Goal: Check status

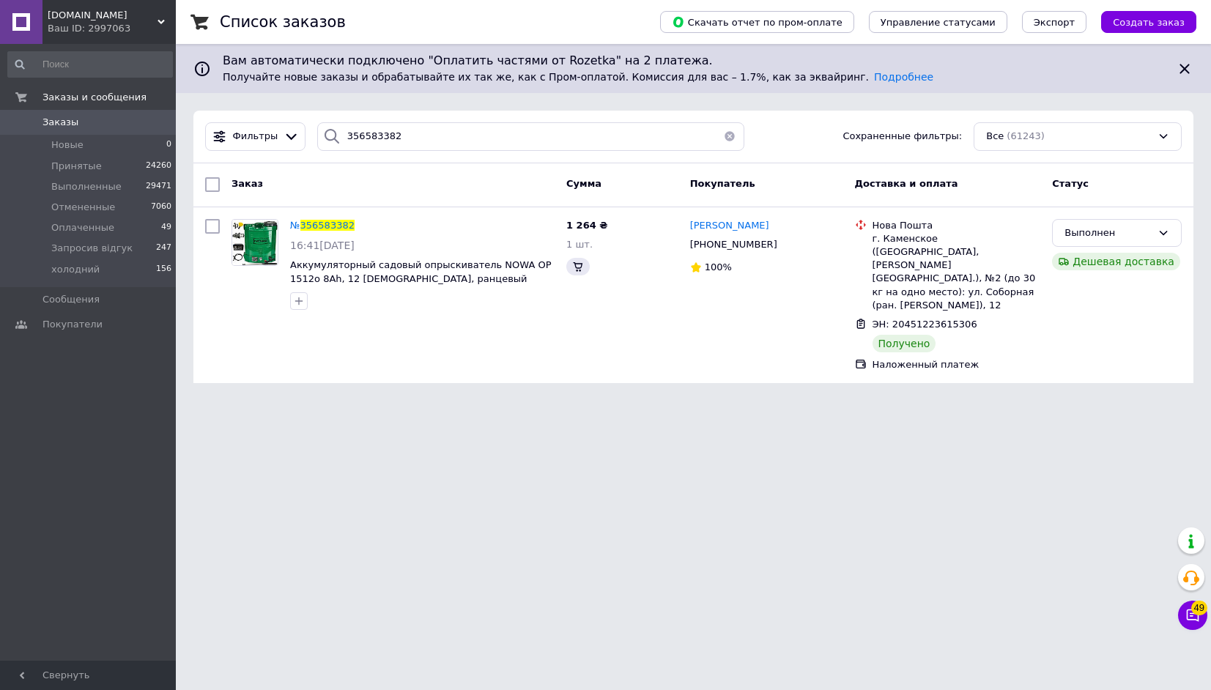
type input "356583382"
click at [323, 226] on span "356583382" at bounding box center [327, 225] width 54 height 11
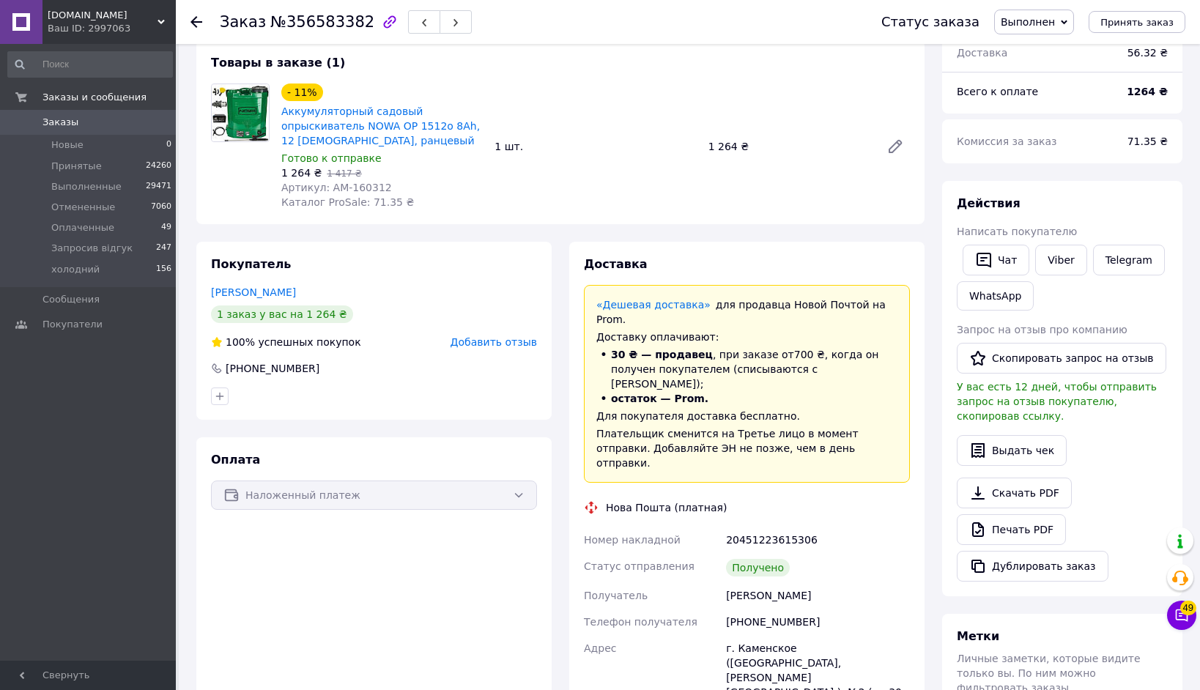
scroll to position [171, 0]
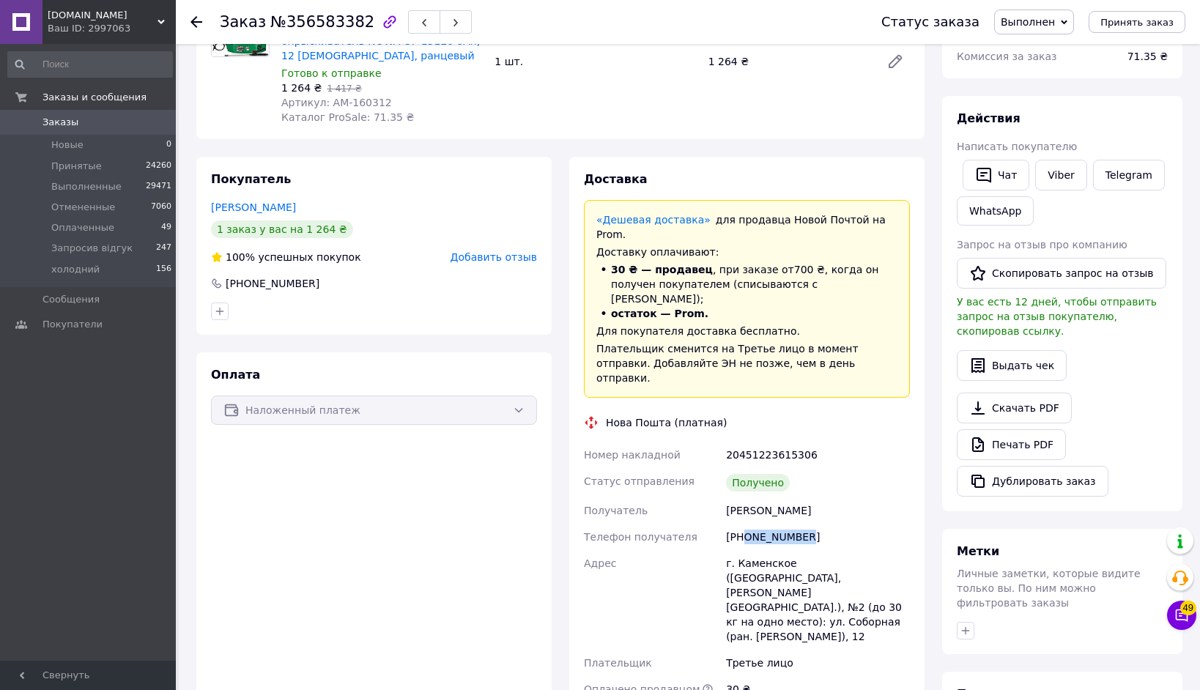
drag, startPoint x: 811, startPoint y: 497, endPoint x: 744, endPoint y: 495, distance: 67.4
click at [744, 524] on div "[PHONE_NUMBER]" at bounding box center [818, 537] width 190 height 26
copy div "0686825620"
click at [1003, 291] on div "Запрос на отзыв про компанию   Скопировать запрос на отзыв У вас есть 12 дней, …" at bounding box center [1061, 287] width 211 height 101
click at [1004, 275] on button "Скопировать запрос на отзыв" at bounding box center [1060, 273] width 209 height 31
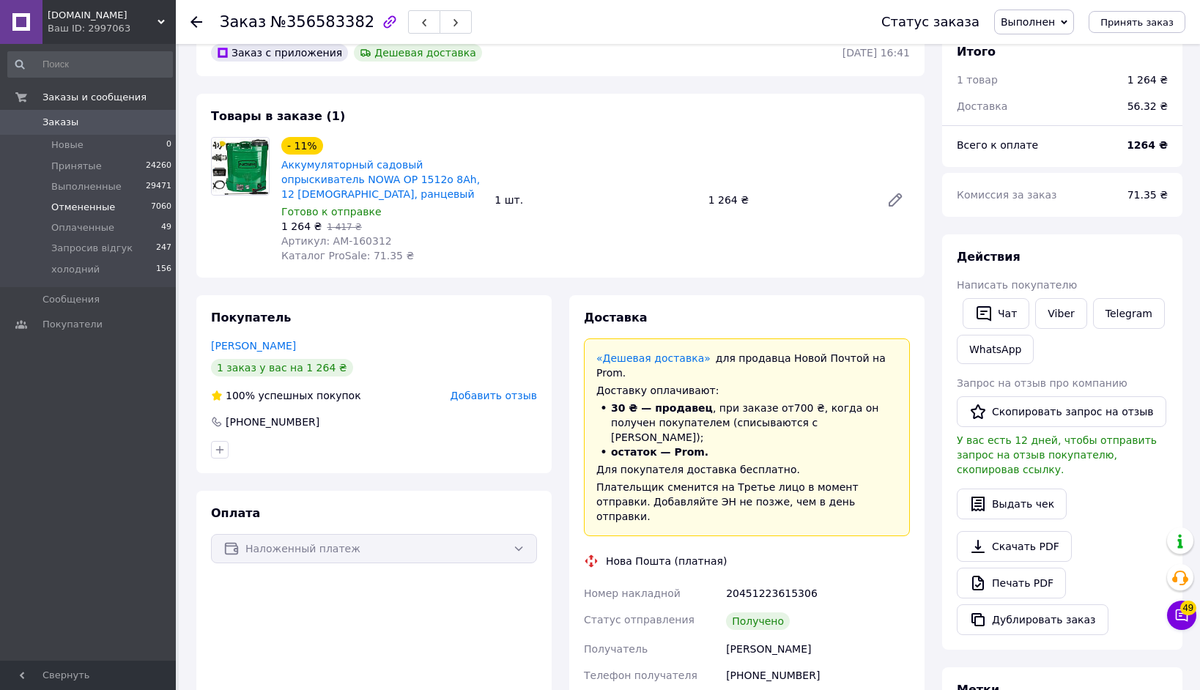
scroll to position [0, 0]
